Goal: Task Accomplishment & Management: Manage account settings

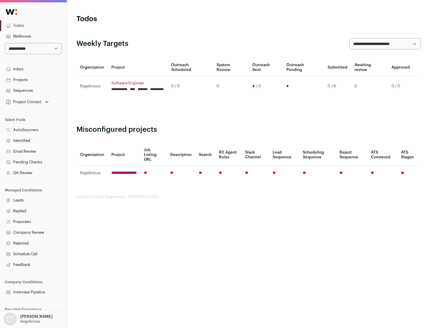
click at [33, 80] on link "Projects" at bounding box center [33, 80] width 67 height 11
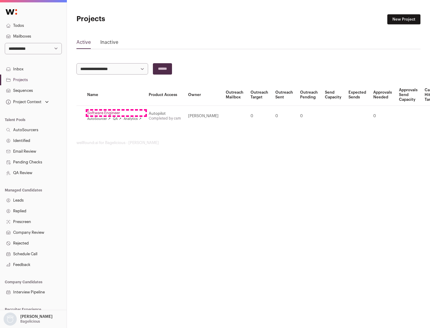
click at [116, 113] on link "Software Engineer" at bounding box center [114, 113] width 54 height 5
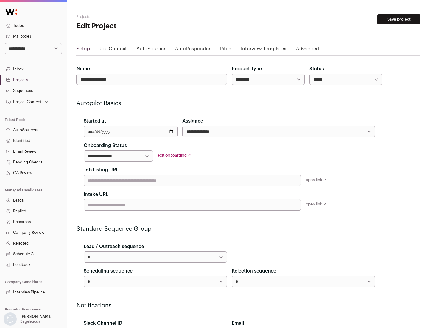
click at [399, 19] on button "Save project" at bounding box center [398, 19] width 43 height 10
